Goal: Task Accomplishment & Management: Manage account settings

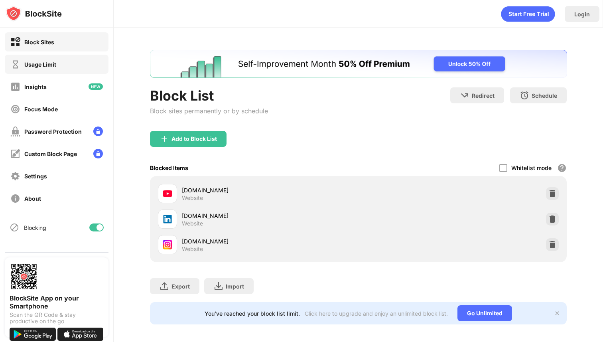
click at [46, 70] on div "Usage Limit" at bounding box center [57, 64] width 104 height 19
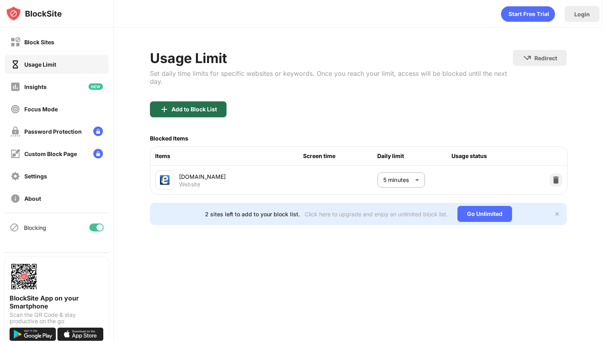
click at [180, 106] on div "Add to Block List" at bounding box center [194, 109] width 45 height 6
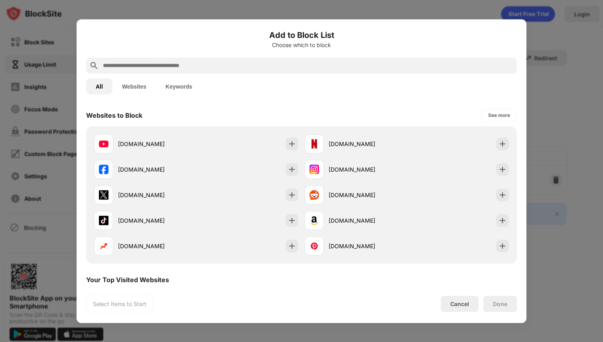
click at [162, 65] on input "text" at bounding box center [308, 66] width 412 height 10
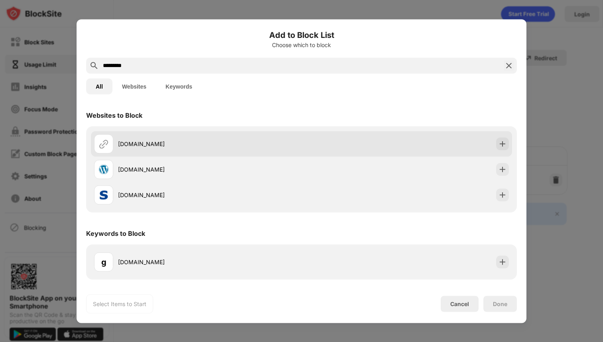
type input "*********"
click at [128, 142] on div "gmail.com" at bounding box center [210, 144] width 184 height 8
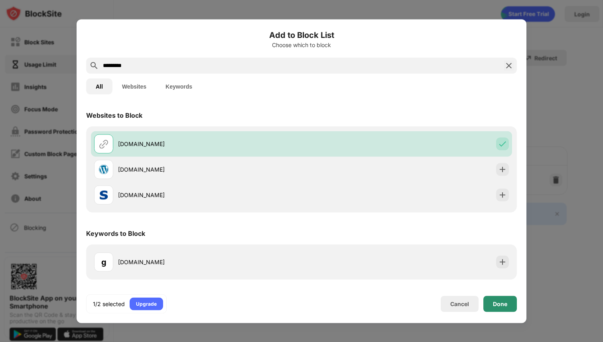
click at [507, 308] on div "Done" at bounding box center [501, 304] width 34 height 16
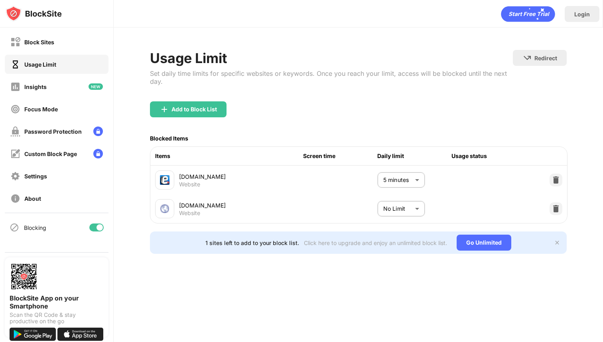
click at [406, 209] on body "Block Sites Usage Limit Insights Focus Mode Password Protection Custom Block Pa…" at bounding box center [301, 171] width 603 height 342
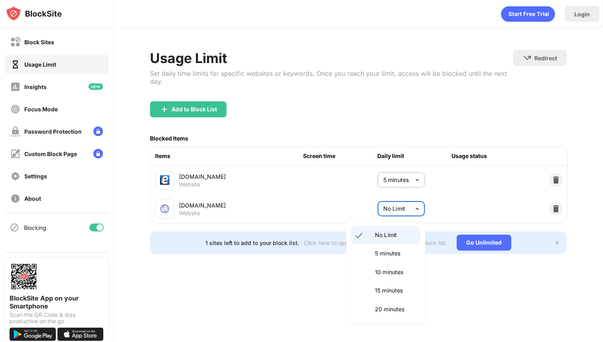
click at [389, 248] on li "5 minutes" at bounding box center [385, 253] width 69 height 18
type input "*"
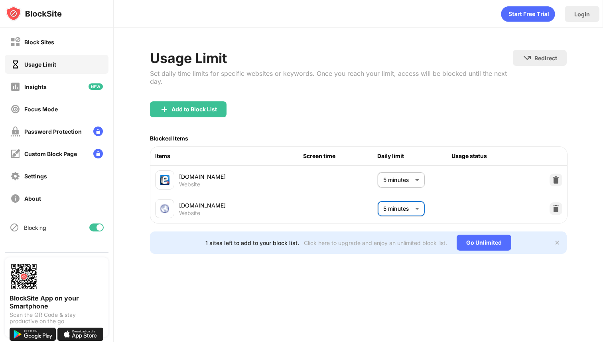
click at [391, 215] on body "Block Sites Usage Limit Insights Focus Mode Password Protection Custom Block Pa…" at bounding box center [301, 171] width 603 height 342
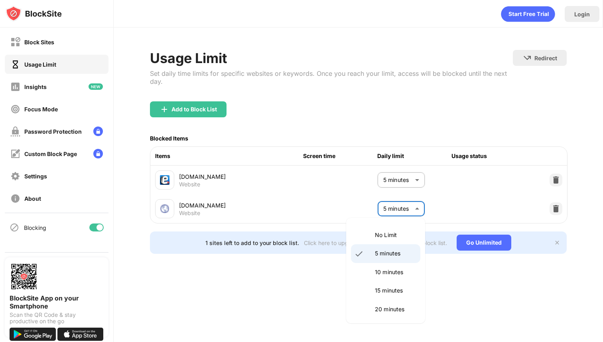
click at [272, 289] on div at bounding box center [301, 171] width 603 height 342
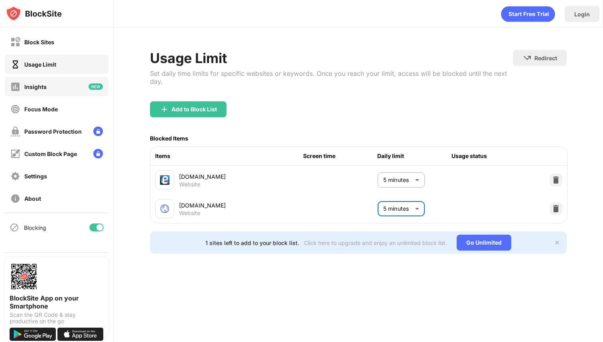
click at [31, 91] on div "Insights" at bounding box center [28, 87] width 36 height 10
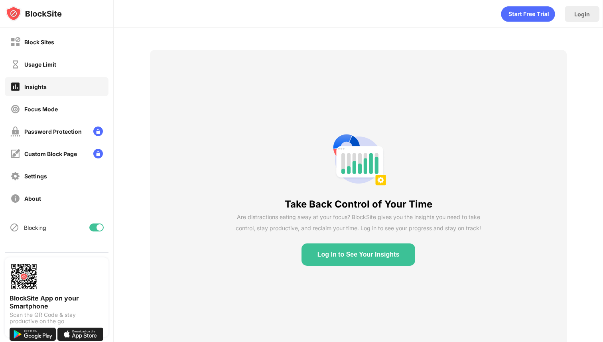
click at [48, 79] on div "Insights" at bounding box center [57, 86] width 104 height 19
click at [40, 67] on div "Usage Limit" at bounding box center [40, 64] width 32 height 7
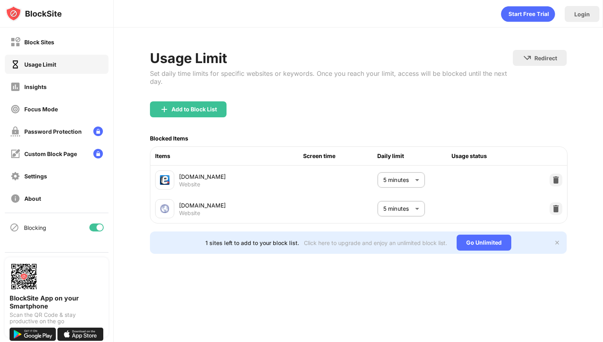
click at [40, 56] on div "Usage Limit" at bounding box center [57, 64] width 104 height 19
